Goal: Information Seeking & Learning: Check status

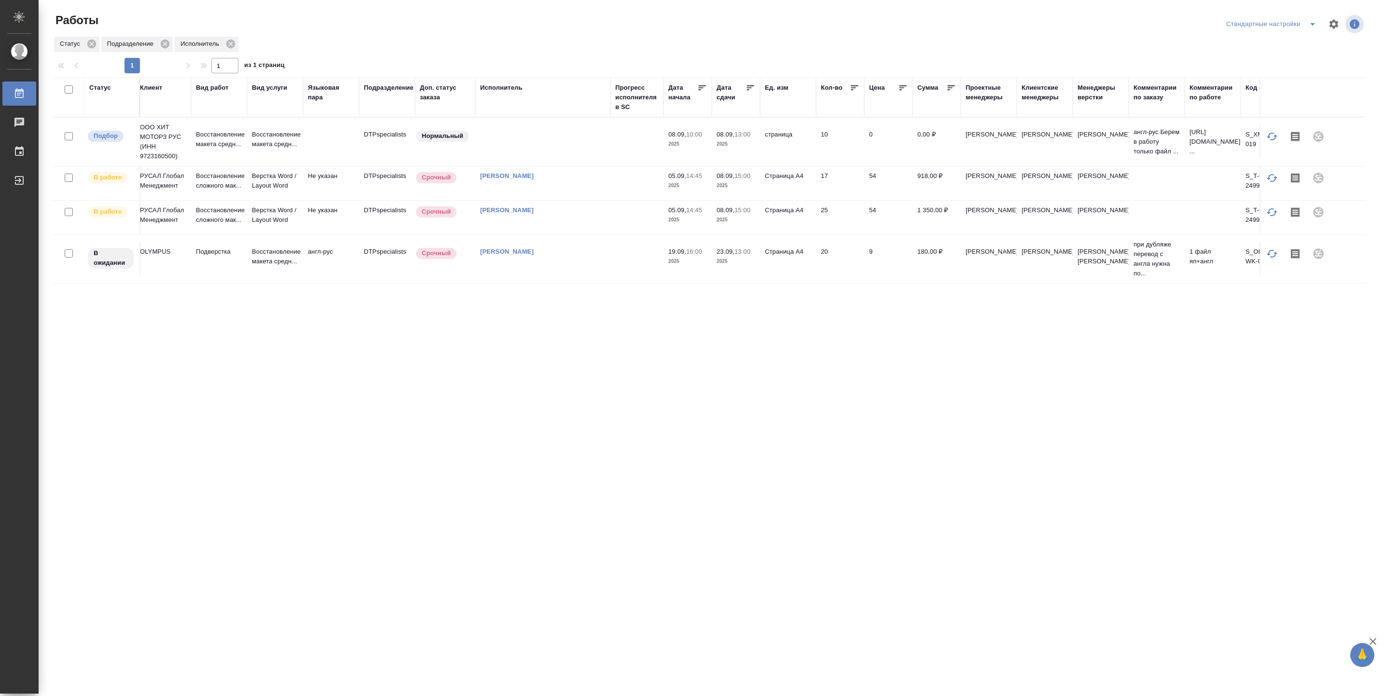
scroll to position [0, 98]
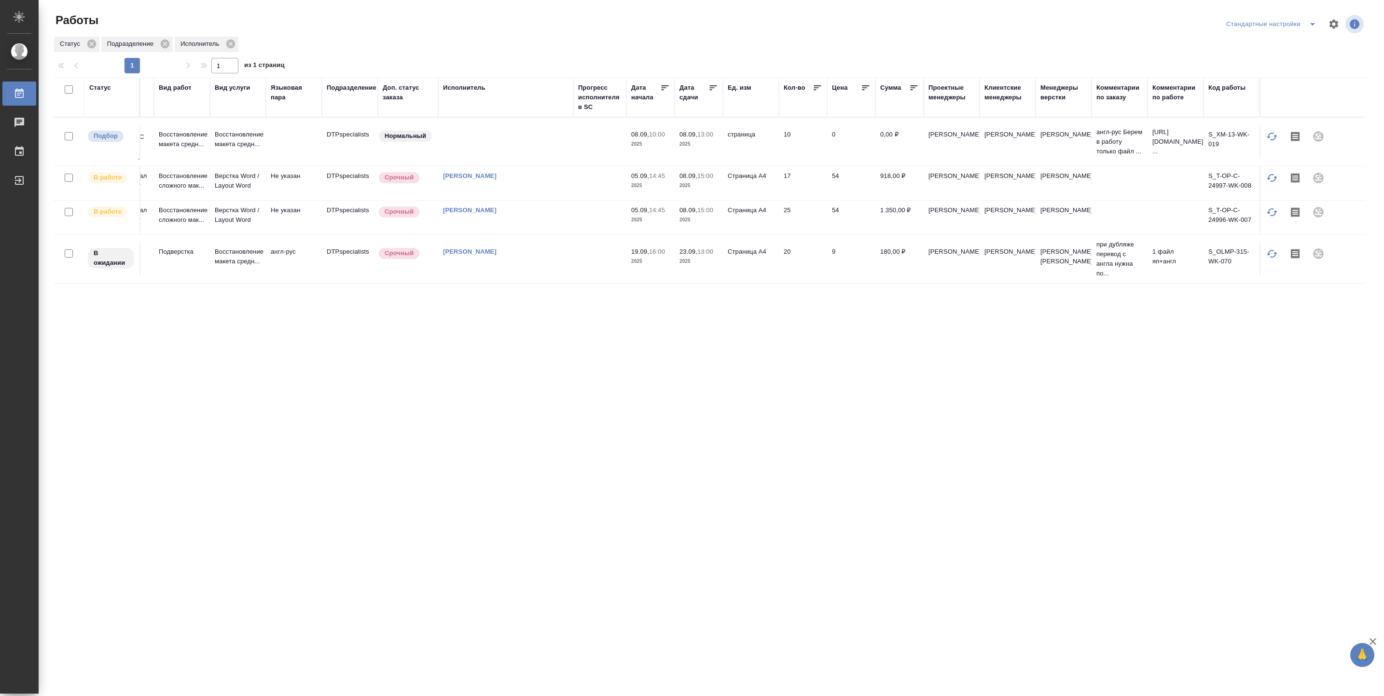
click at [696, 426] on div "Работы Стандартные настройки Статус Подразделение Исполнитель 1 1 из 1 страниц …" at bounding box center [713, 215] width 1331 height 430
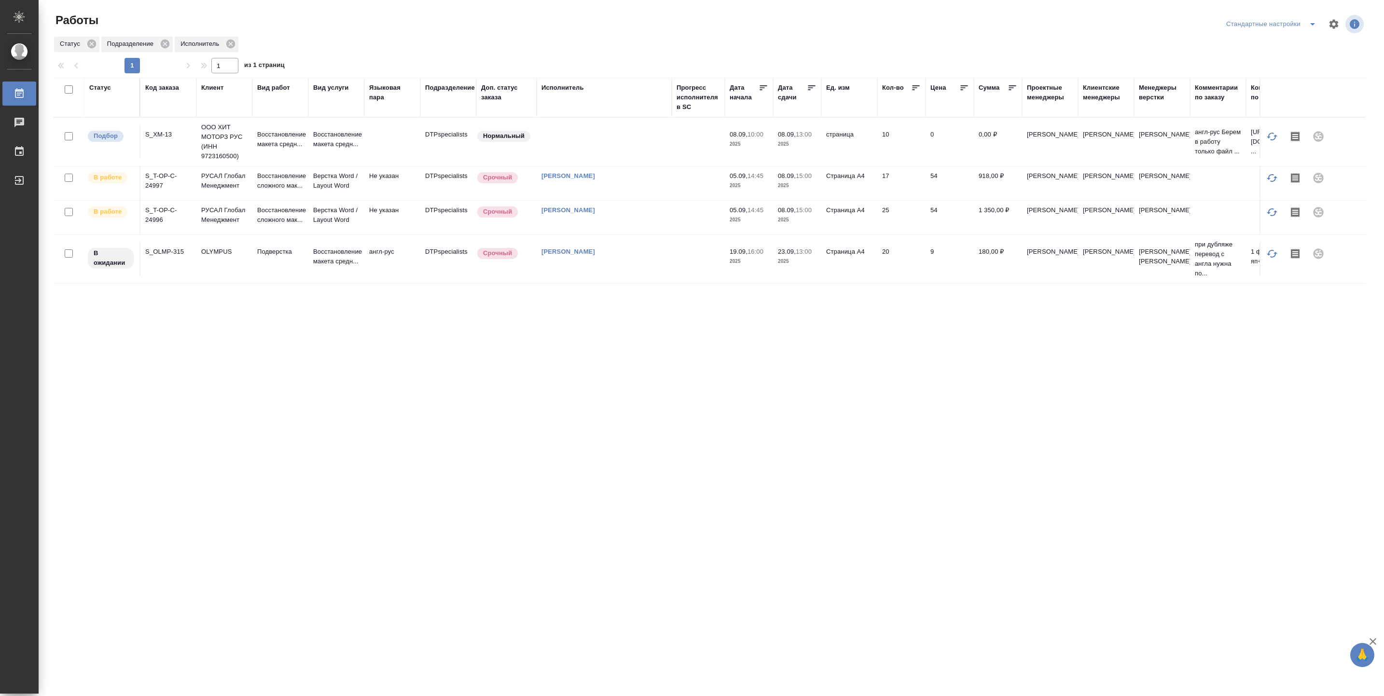
click at [805, 88] on div "Дата сдачи" at bounding box center [792, 92] width 29 height 19
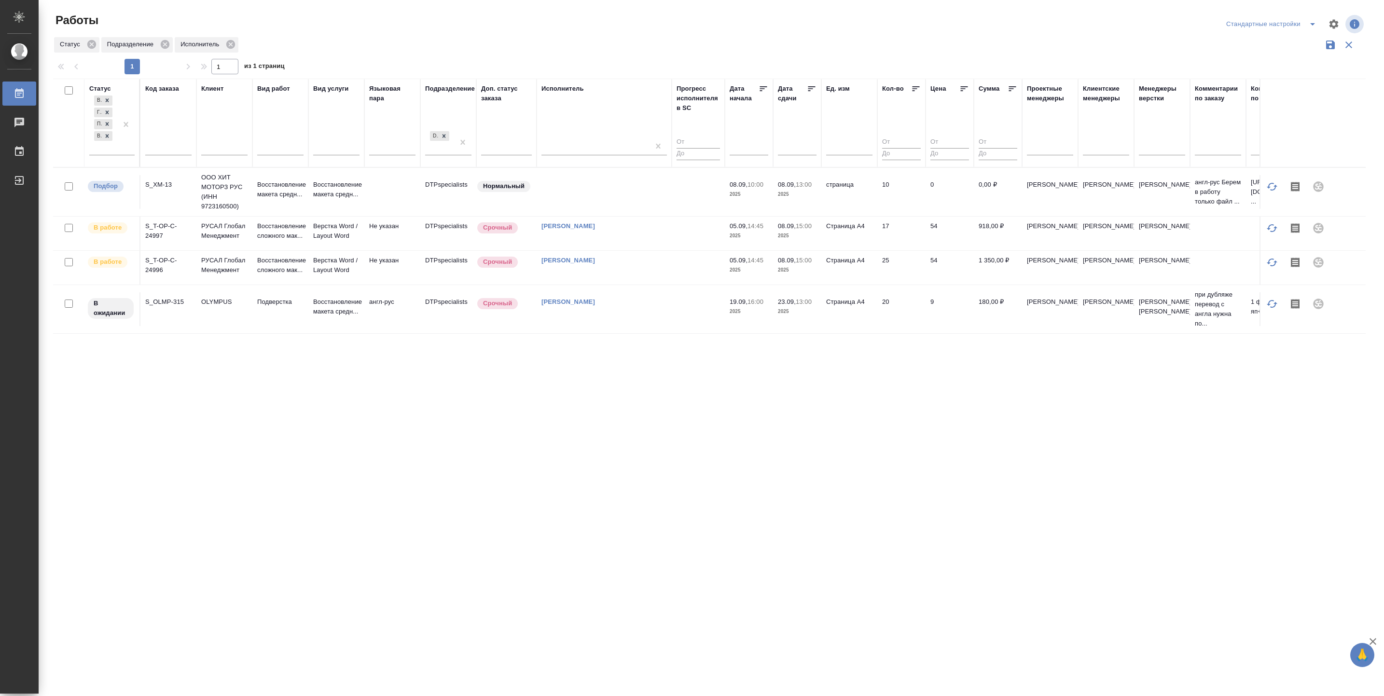
click at [813, 90] on icon at bounding box center [812, 89] width 10 height 10
click at [118, 151] on div at bounding box center [125, 124] width 17 height 61
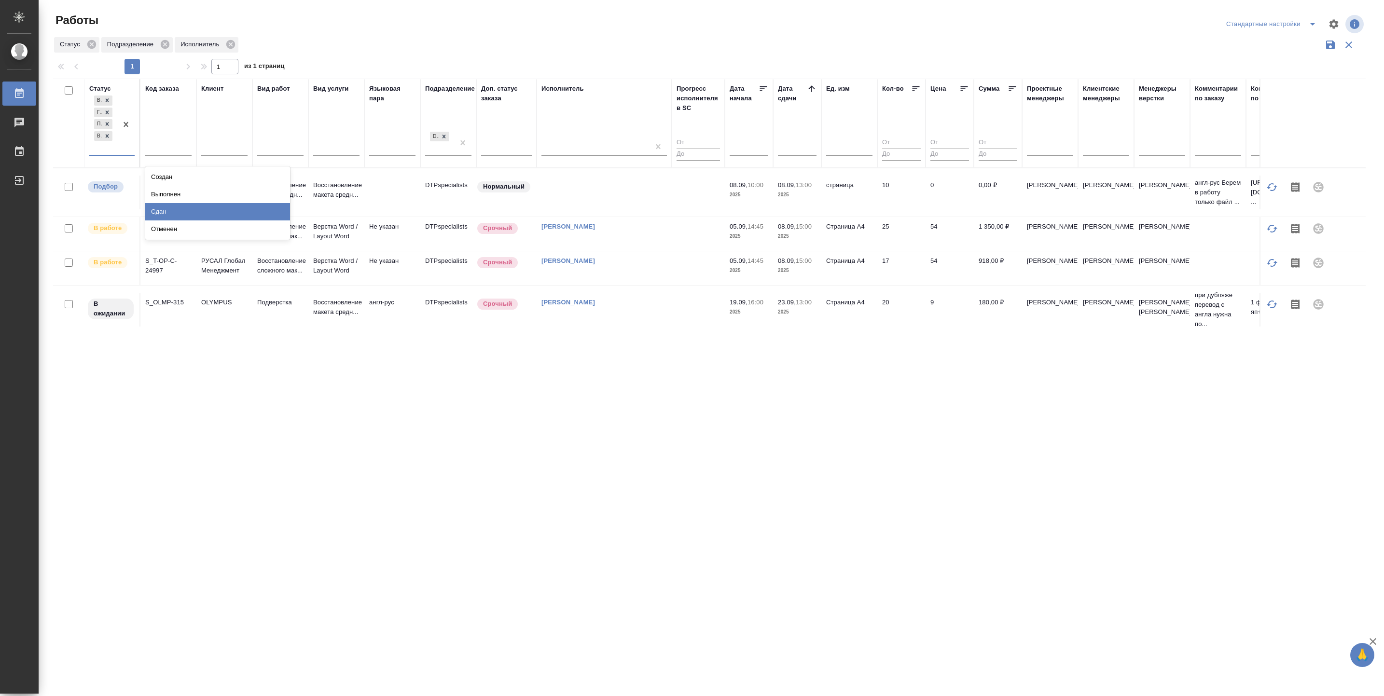
click at [183, 207] on div "Сдан" at bounding box center [217, 211] width 145 height 17
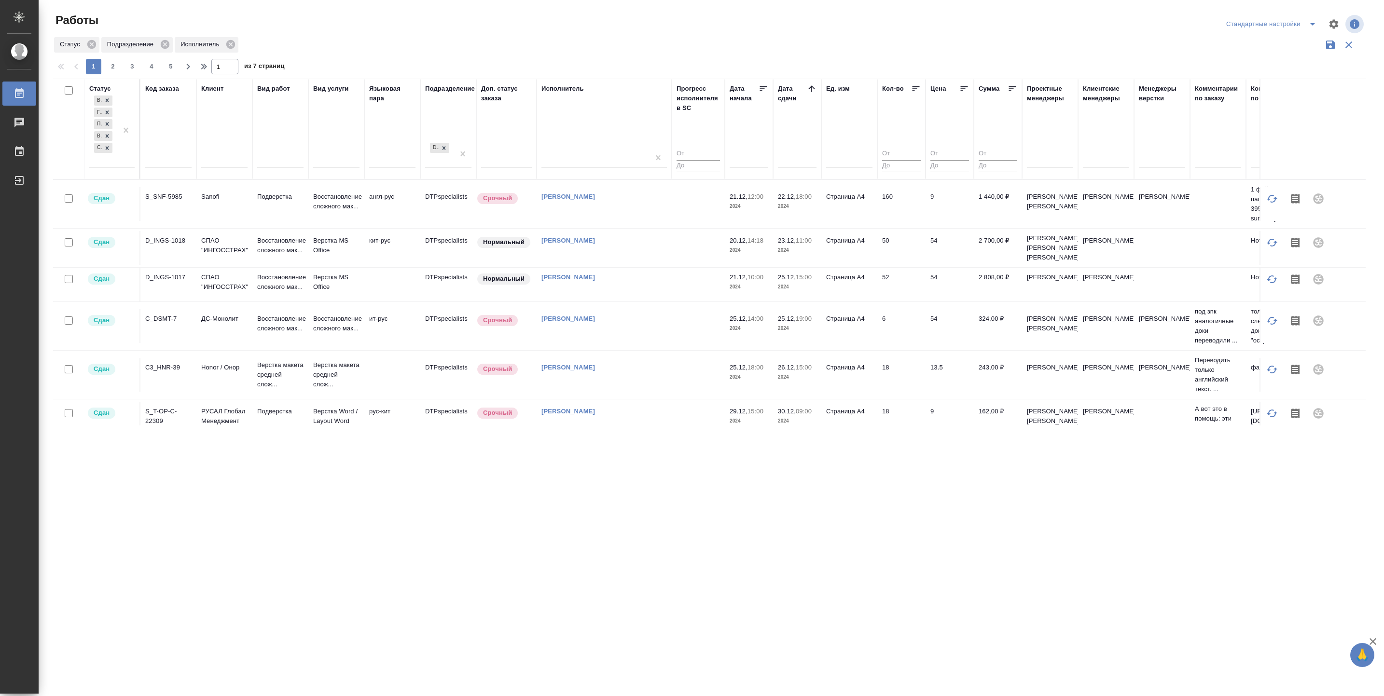
click at [815, 90] on icon at bounding box center [812, 89] width 10 height 10
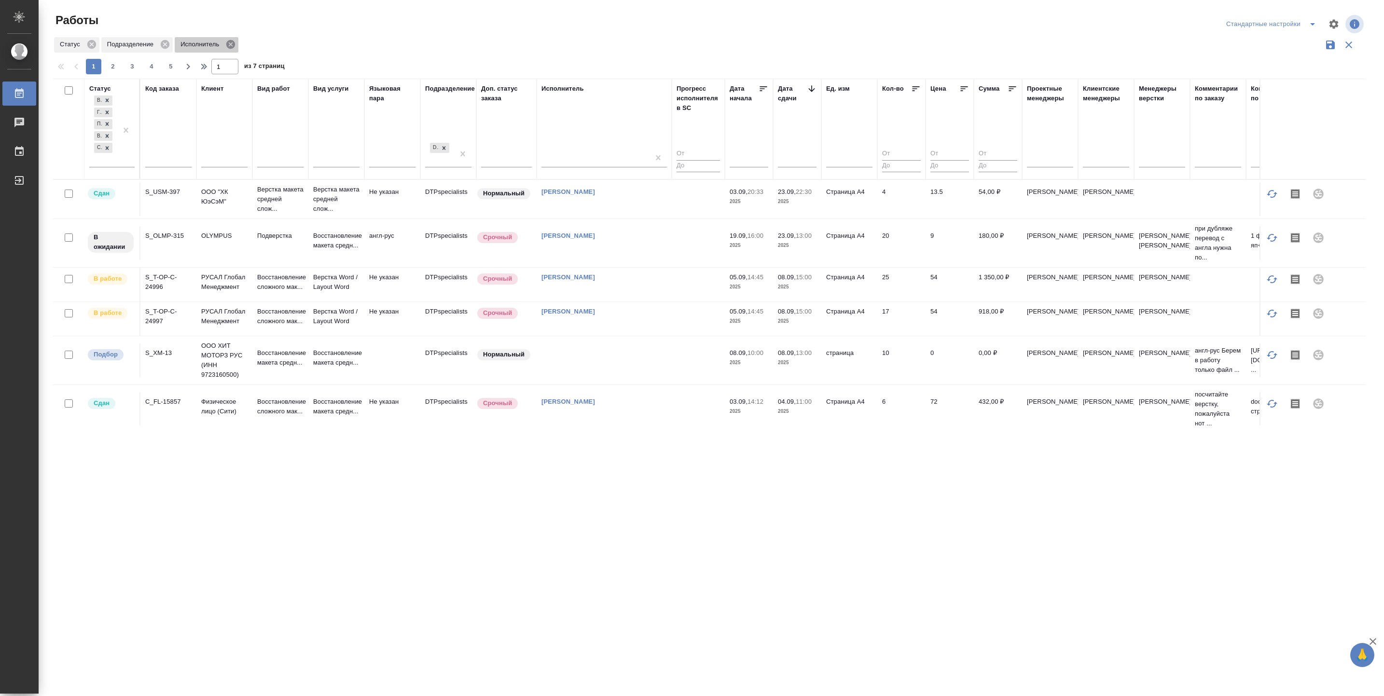
click at [227, 42] on icon at bounding box center [230, 44] width 9 height 9
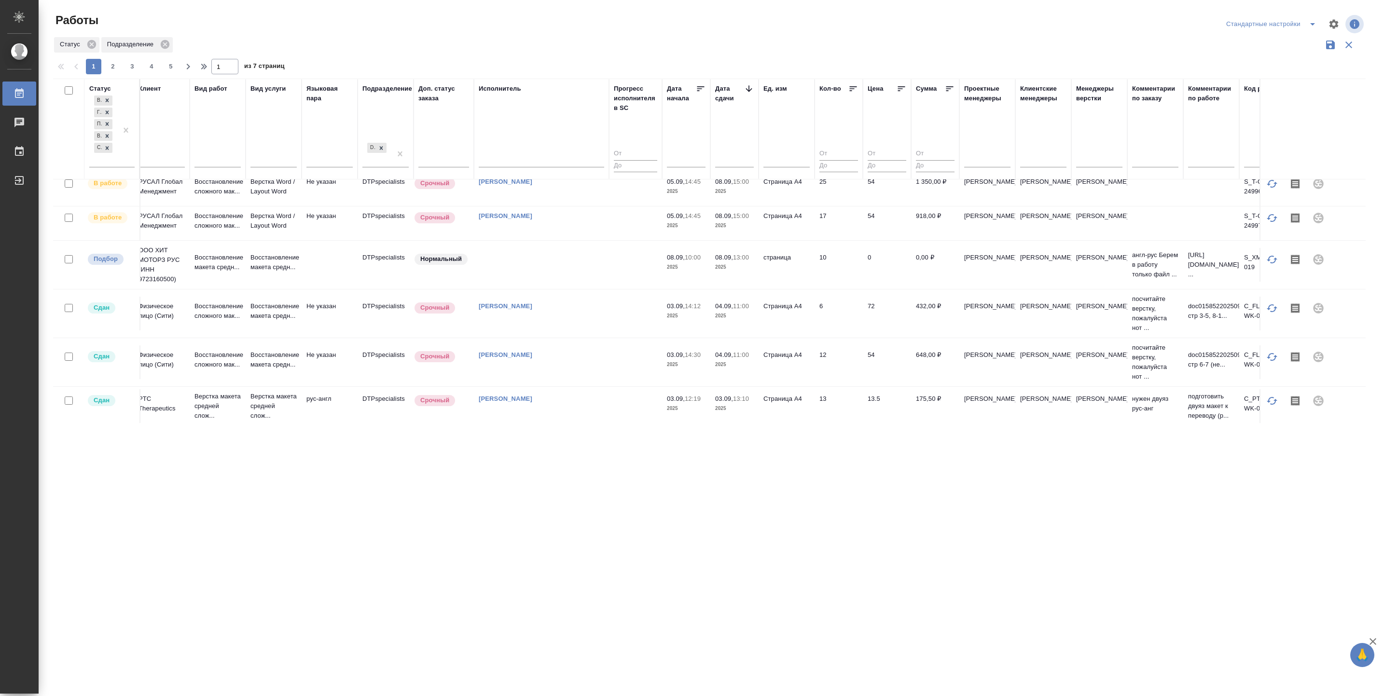
scroll to position [0, 63]
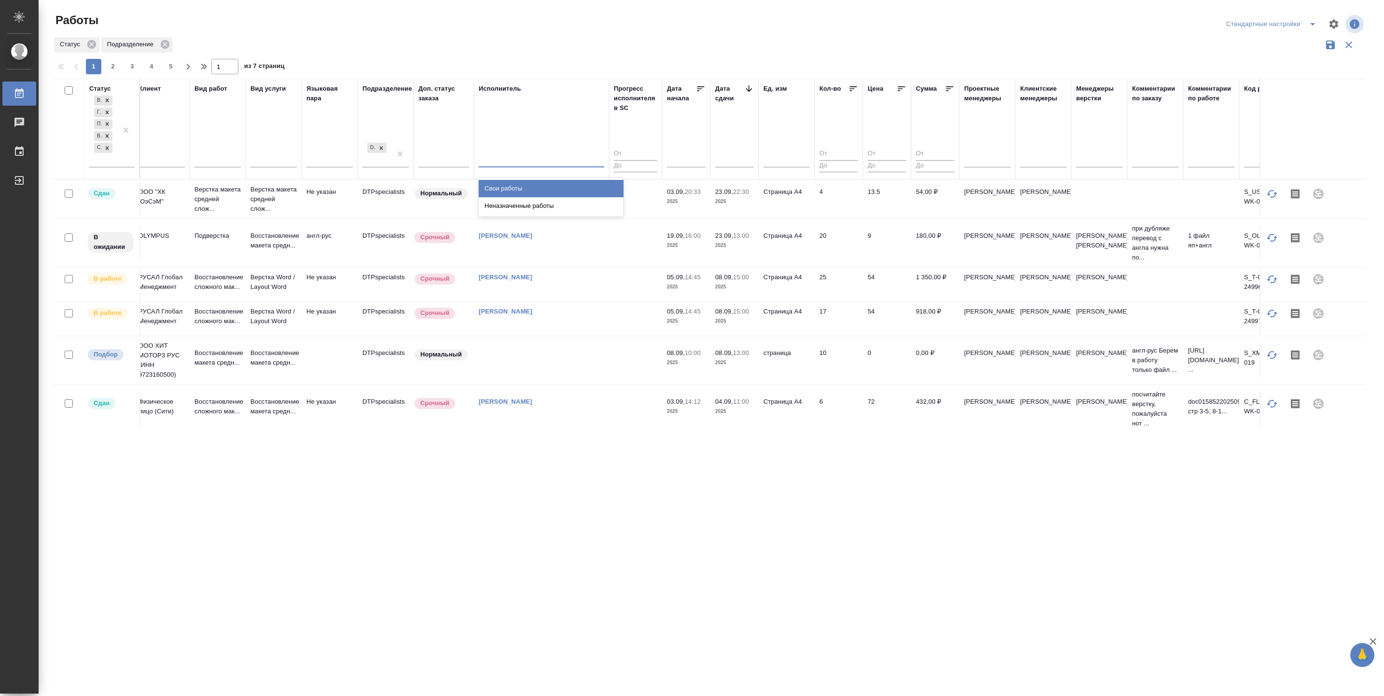
click at [507, 153] on div at bounding box center [541, 158] width 125 height 14
type input "[PERSON_NAME]"
click at [111, 147] on div at bounding box center [107, 148] width 11 height 10
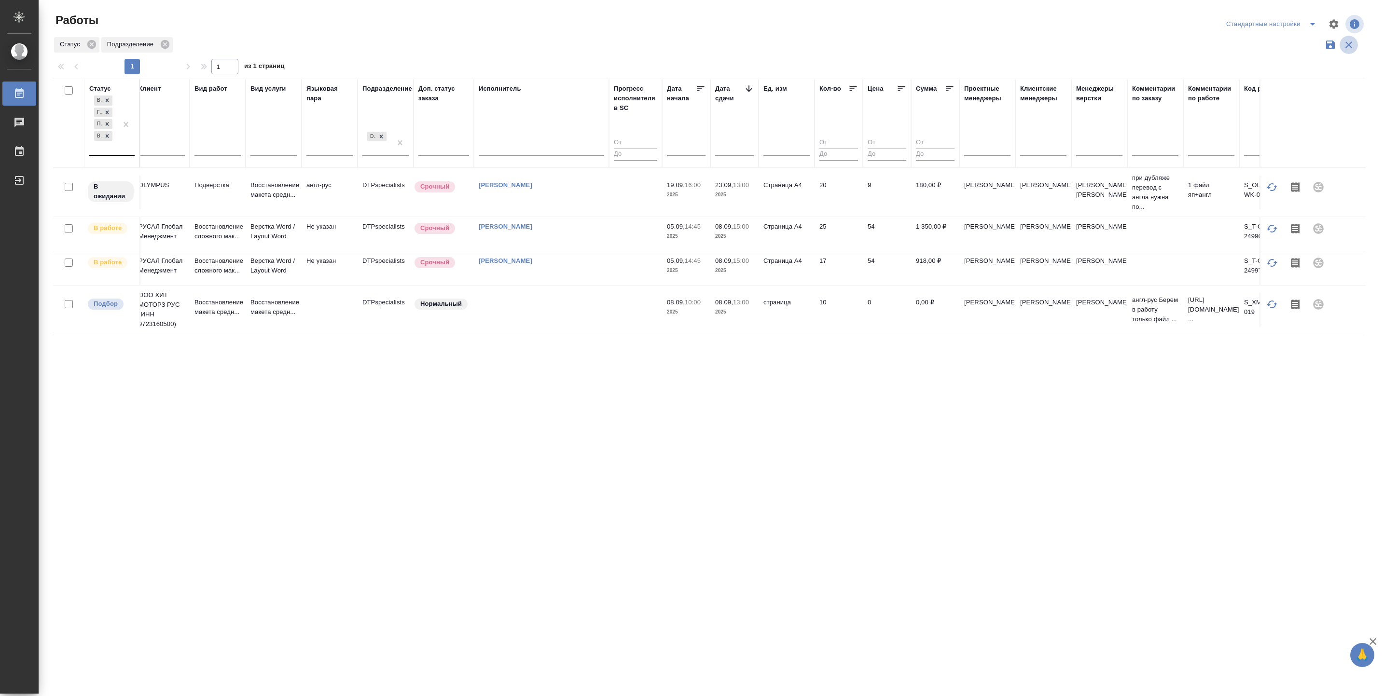
click at [1344, 39] on icon "button" at bounding box center [1349, 45] width 12 height 12
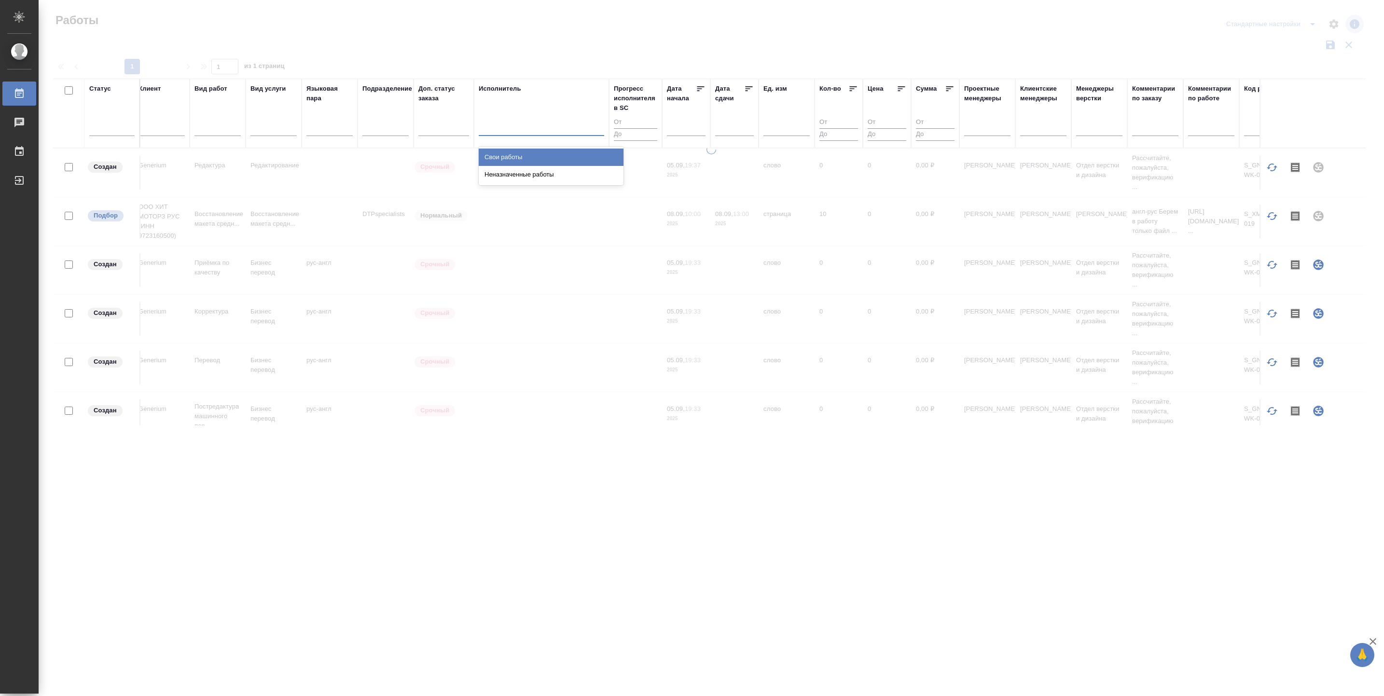
click at [516, 120] on div at bounding box center [541, 126] width 125 height 14
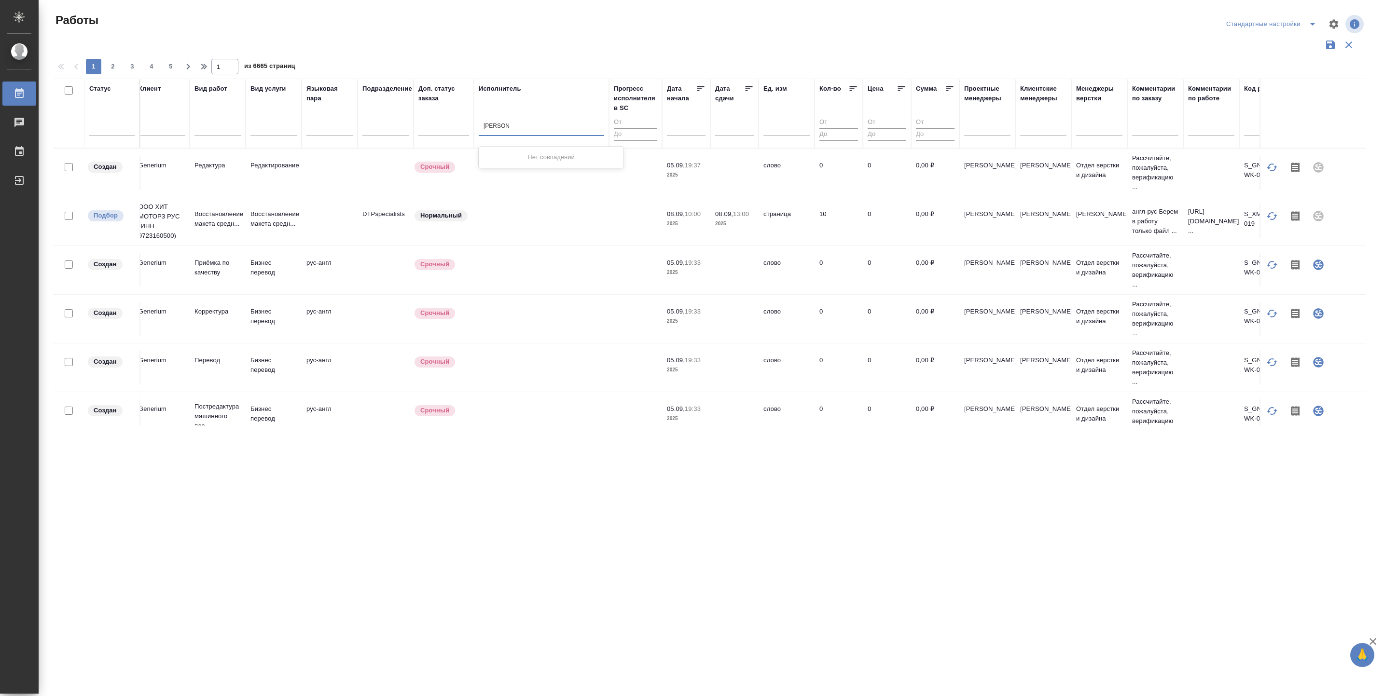
type input "[PERSON_NAME]"
click at [526, 119] on div at bounding box center [541, 126] width 125 height 14
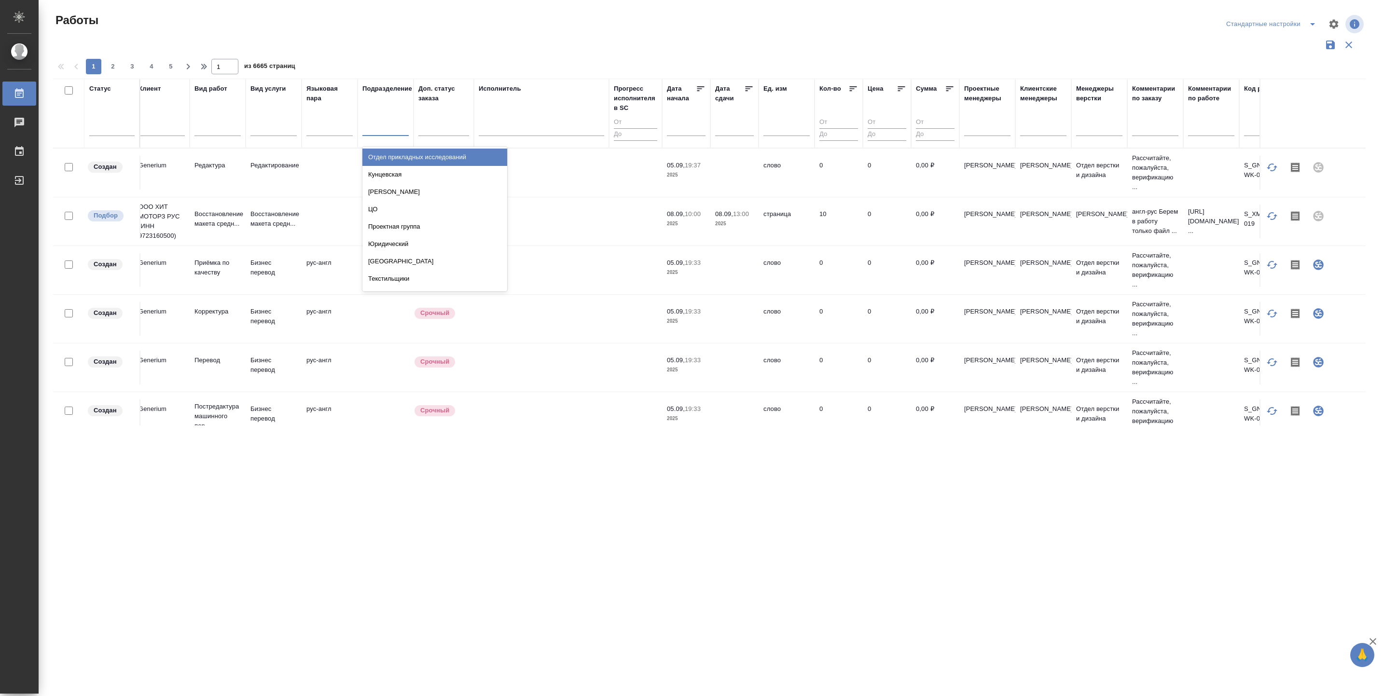
click at [368, 133] on div at bounding box center [385, 126] width 46 height 14
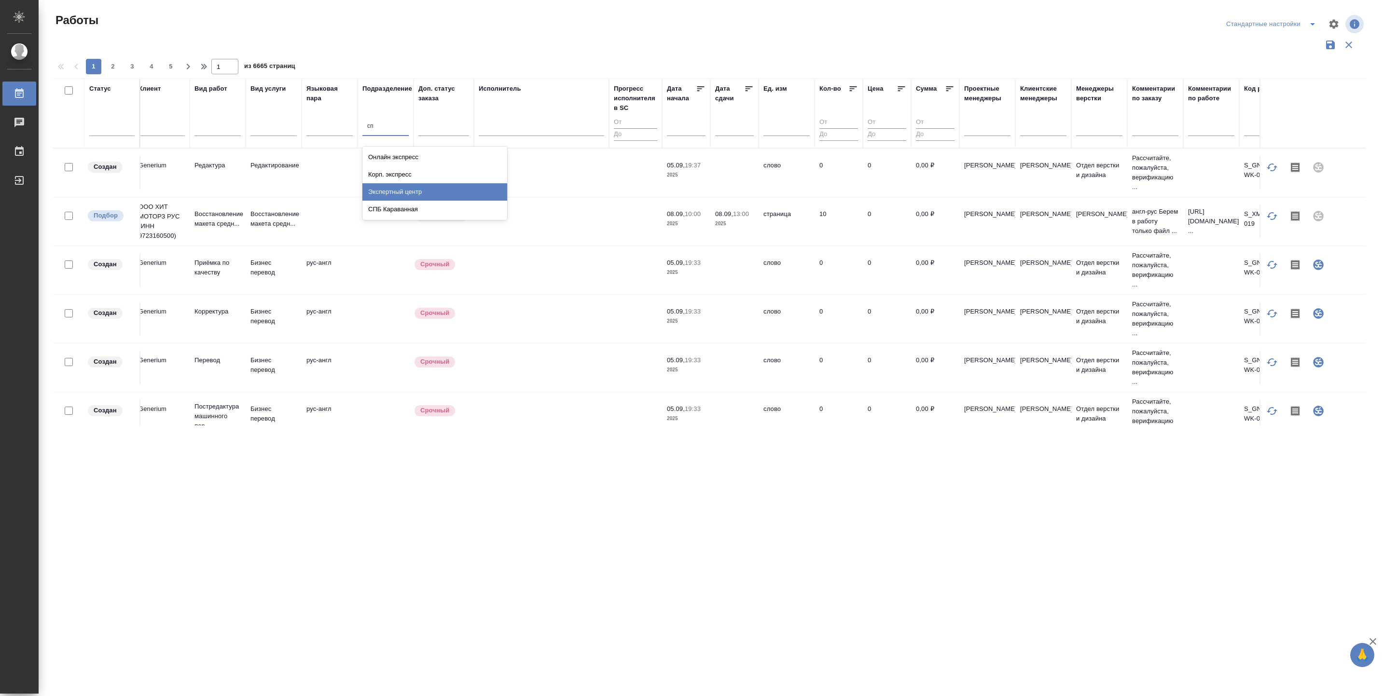
type input "с"
type input "dtp"
click at [400, 210] on div "DTPspecialists" at bounding box center [434, 209] width 145 height 17
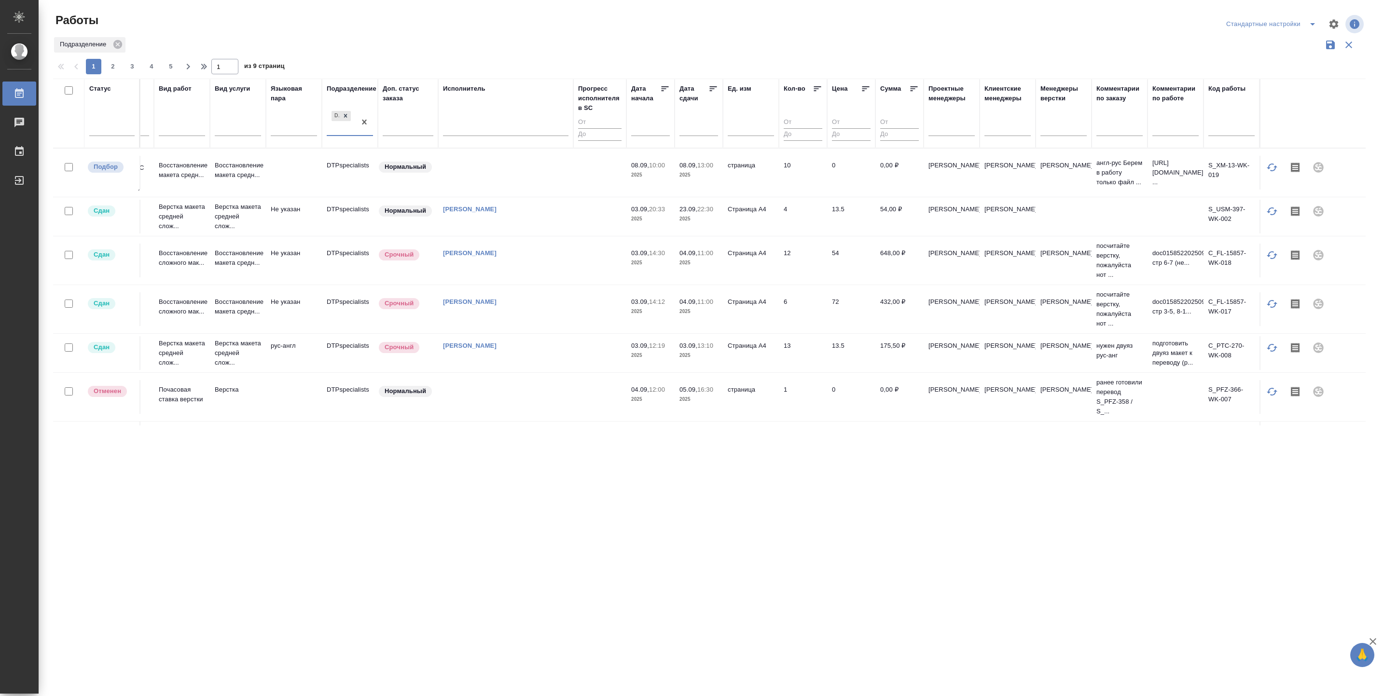
scroll to position [0, 109]
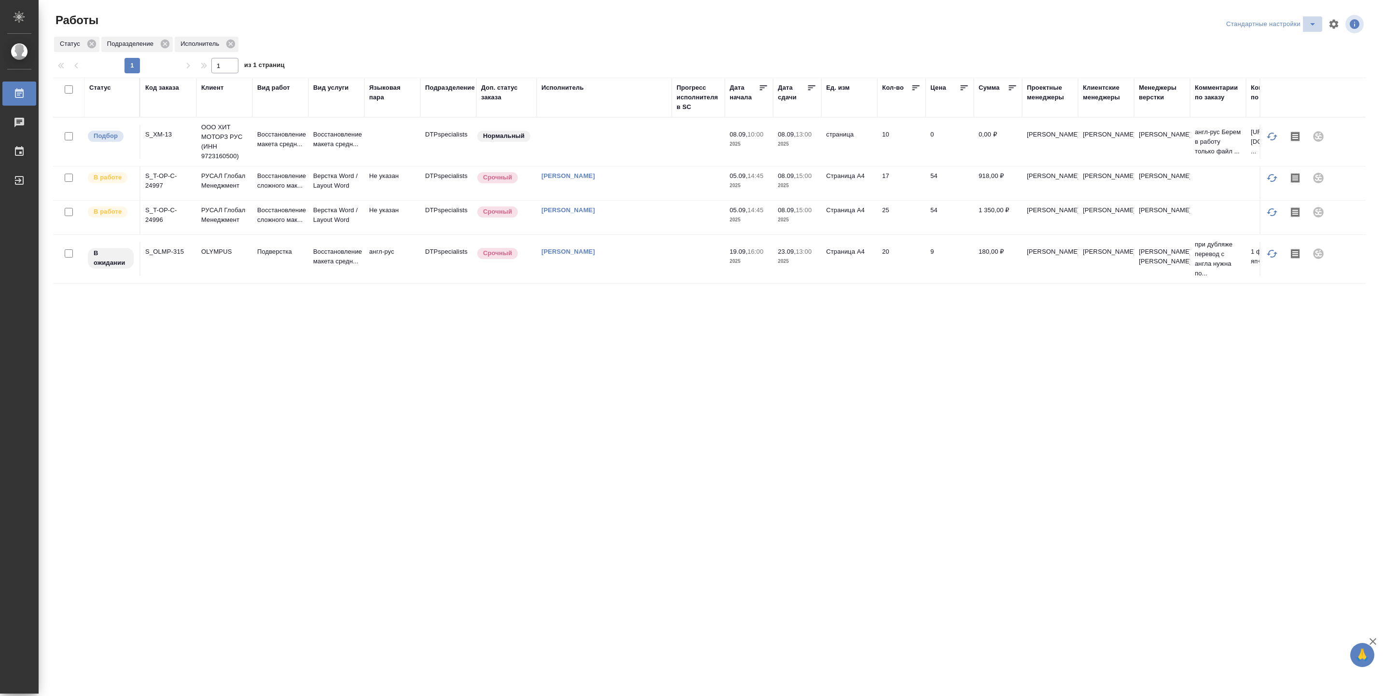
click at [1315, 23] on icon "split button" at bounding box center [1312, 24] width 5 height 2
click at [1232, 42] on li "1" at bounding box center [1273, 43] width 98 height 15
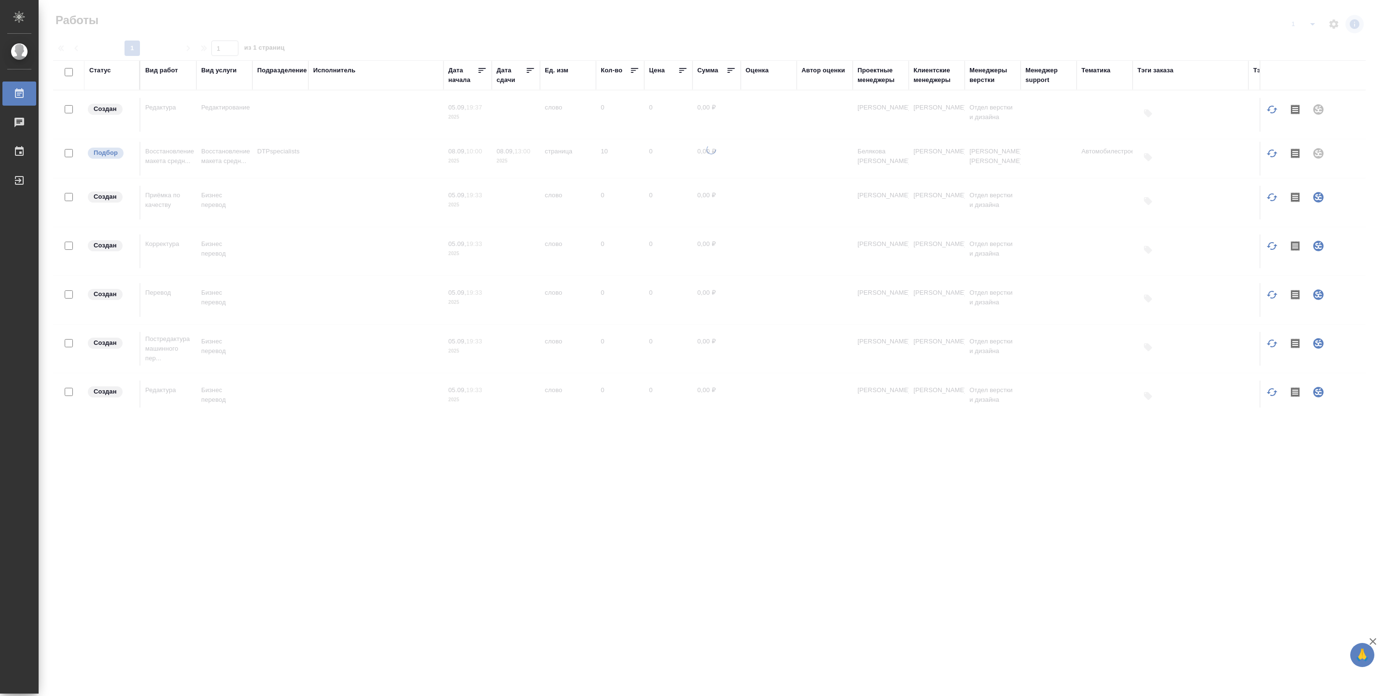
click at [335, 71] on div "Исполнитель" at bounding box center [334, 71] width 42 height 10
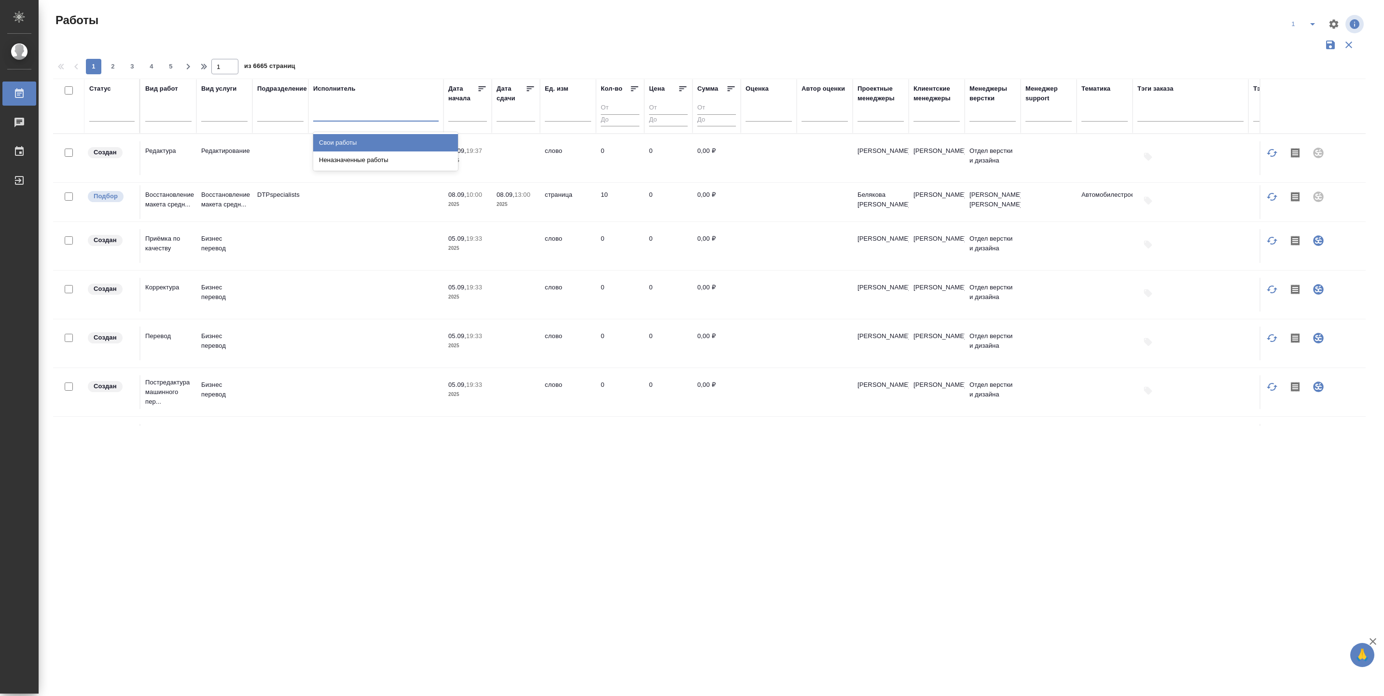
click at [328, 109] on div at bounding box center [375, 112] width 125 height 14
type input "r"
type input "[PERSON_NAME]"
click at [1305, 28] on span "split button" at bounding box center [1312, 24] width 14 height 12
click at [1293, 48] on li "Стандартные настройки" at bounding box center [1303, 43] width 93 height 15
